Goal: Task Accomplishment & Management: Use online tool/utility

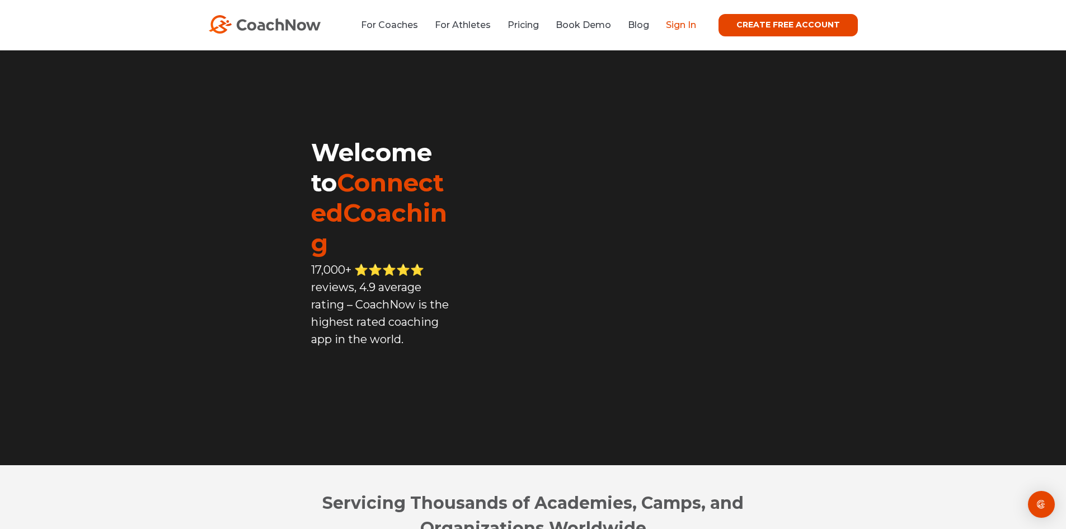
click at [677, 21] on link "Sign In" at bounding box center [681, 25] width 30 height 11
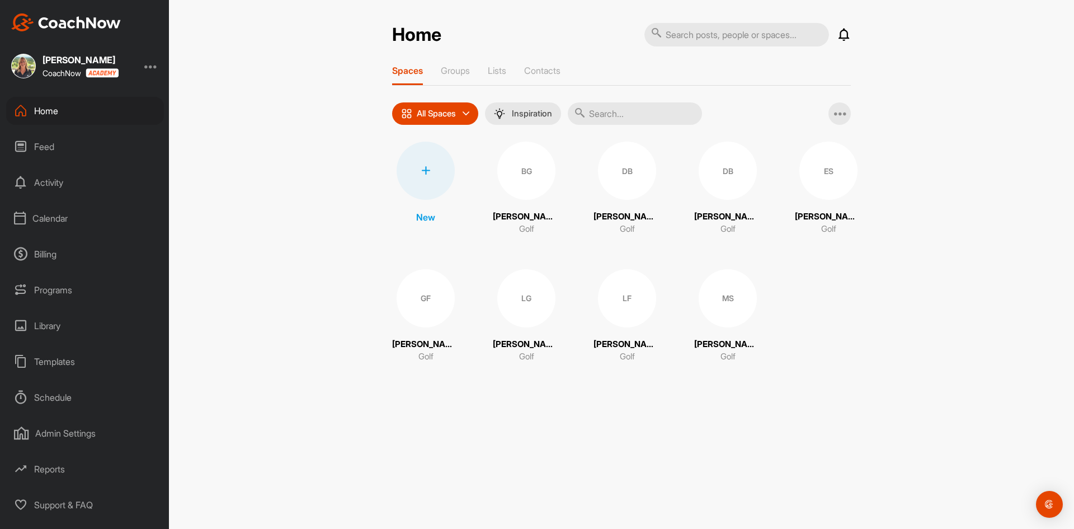
click at [52, 214] on div "Calendar" at bounding box center [85, 218] width 158 height 28
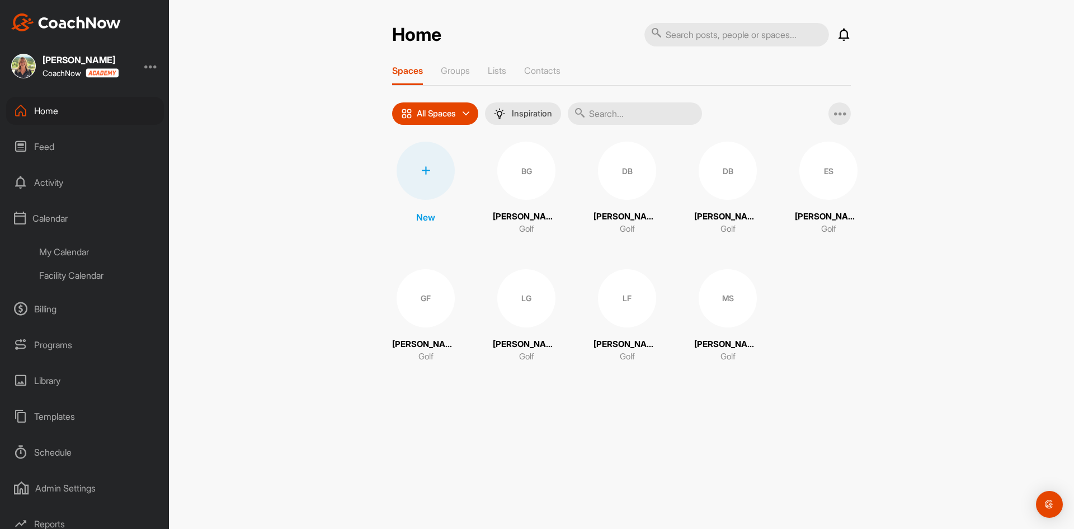
click at [78, 276] on div "Facility Calendar" at bounding box center [97, 274] width 133 height 23
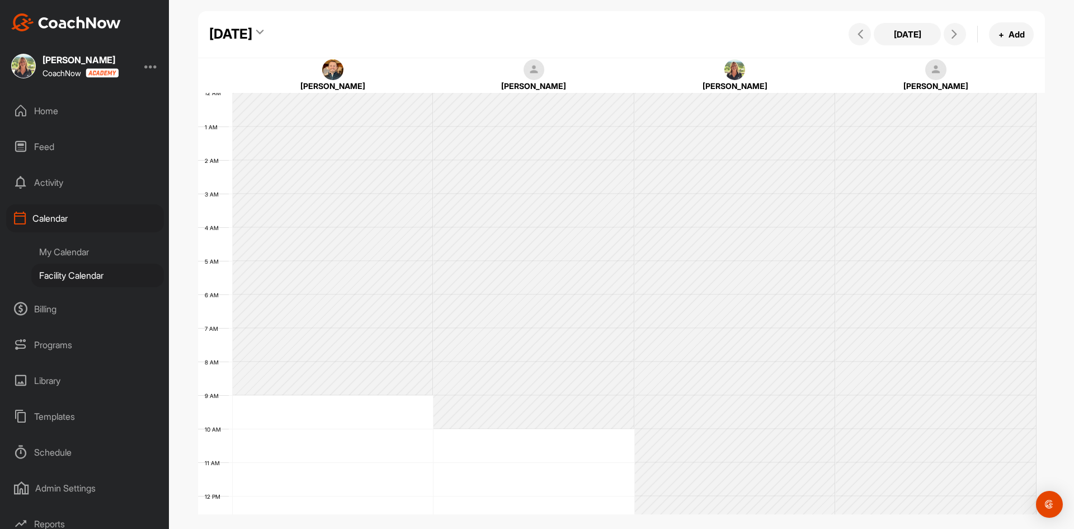
scroll to position [194, 0]
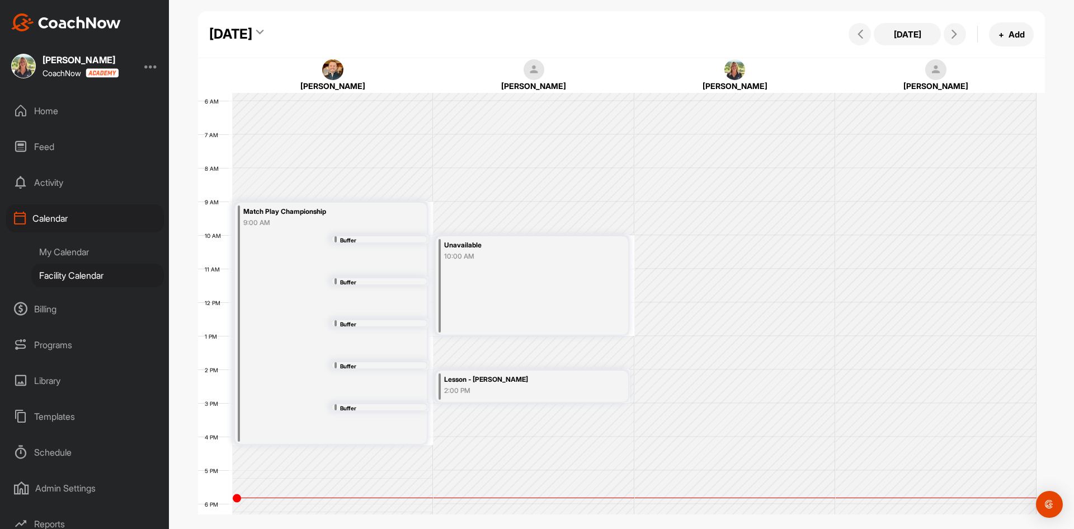
click at [263, 30] on icon at bounding box center [259, 34] width 7 height 11
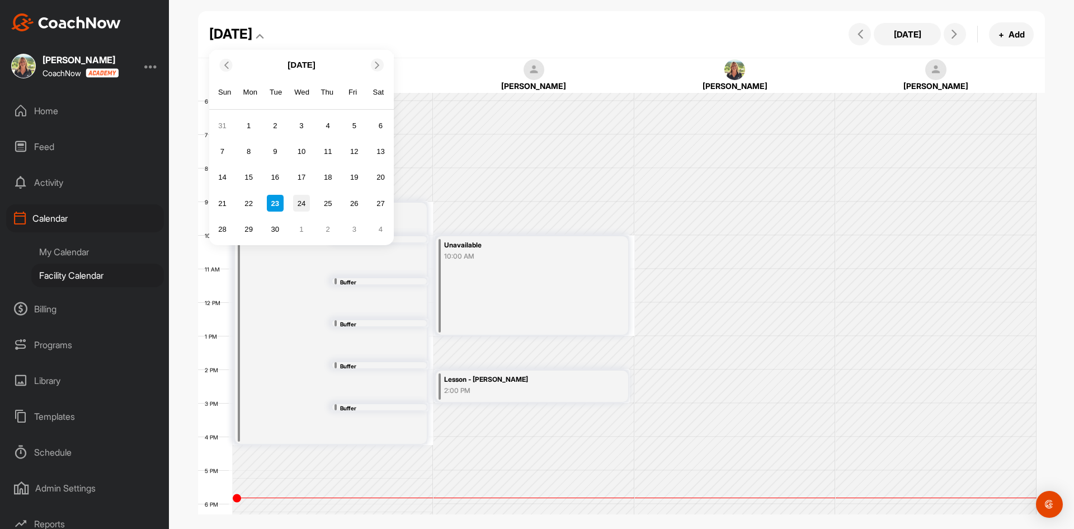
click at [302, 202] on div "24" at bounding box center [301, 203] width 17 height 17
